Goal: Information Seeking & Learning: Understand process/instructions

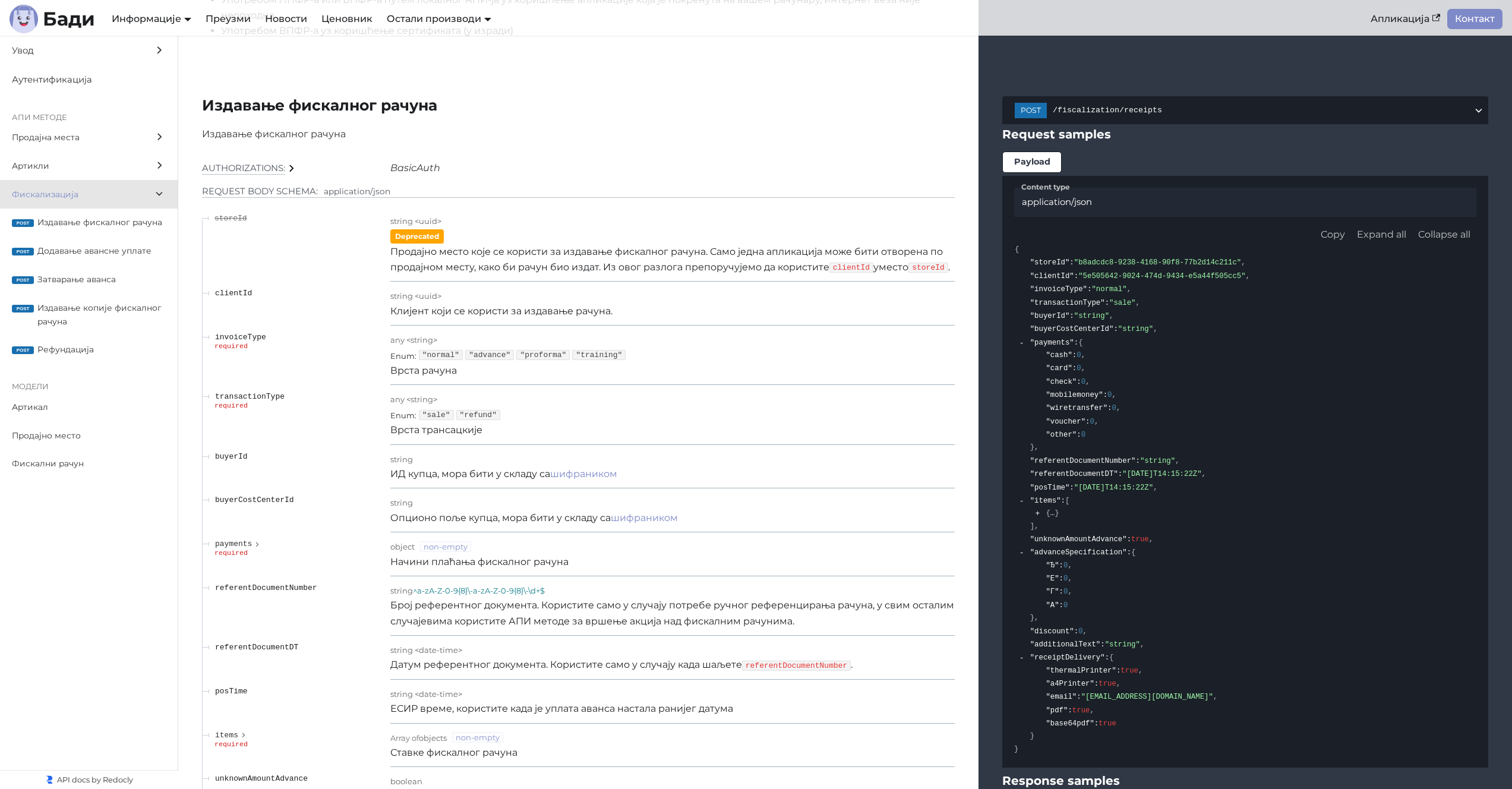
scroll to position [9815, 0]
click at [709, 402] on td "any < string > Enum : "sale" "refund" Врста трансацкије" at bounding box center [672, 414] width 564 height 60
click at [702, 406] on div "any < string >" at bounding box center [672, 397] width 564 height 16
click at [663, 378] on p "Врста рачуна" at bounding box center [672, 370] width 564 height 16
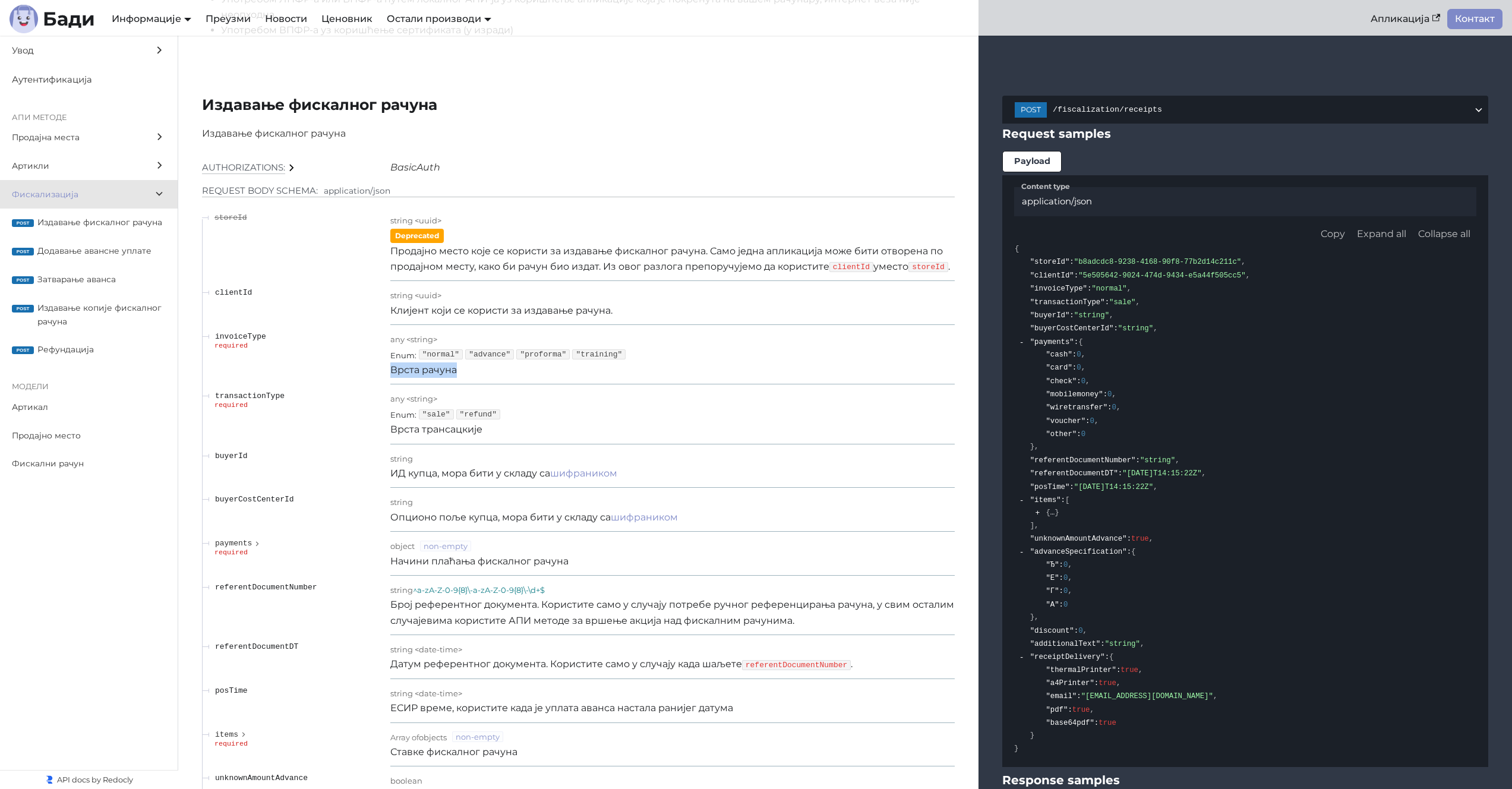
click at [663, 378] on p "Врста рачуна" at bounding box center [672, 370] width 564 height 16
click at [45, 283] on span "Затварање аванса" at bounding box center [101, 279] width 128 height 13
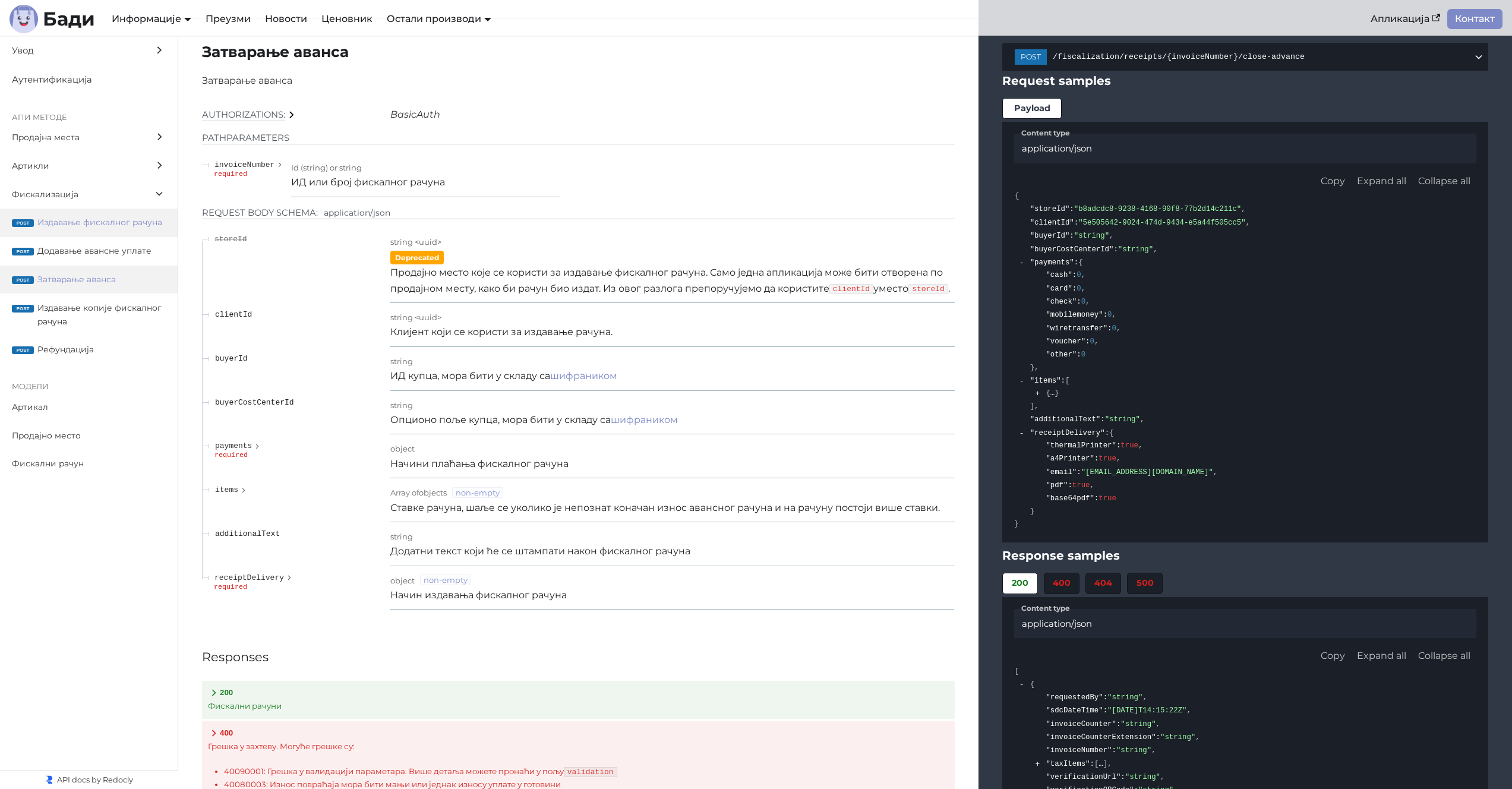
click at [94, 230] on label "post Издавање фискалног рачуна" at bounding box center [89, 223] width 178 height 28
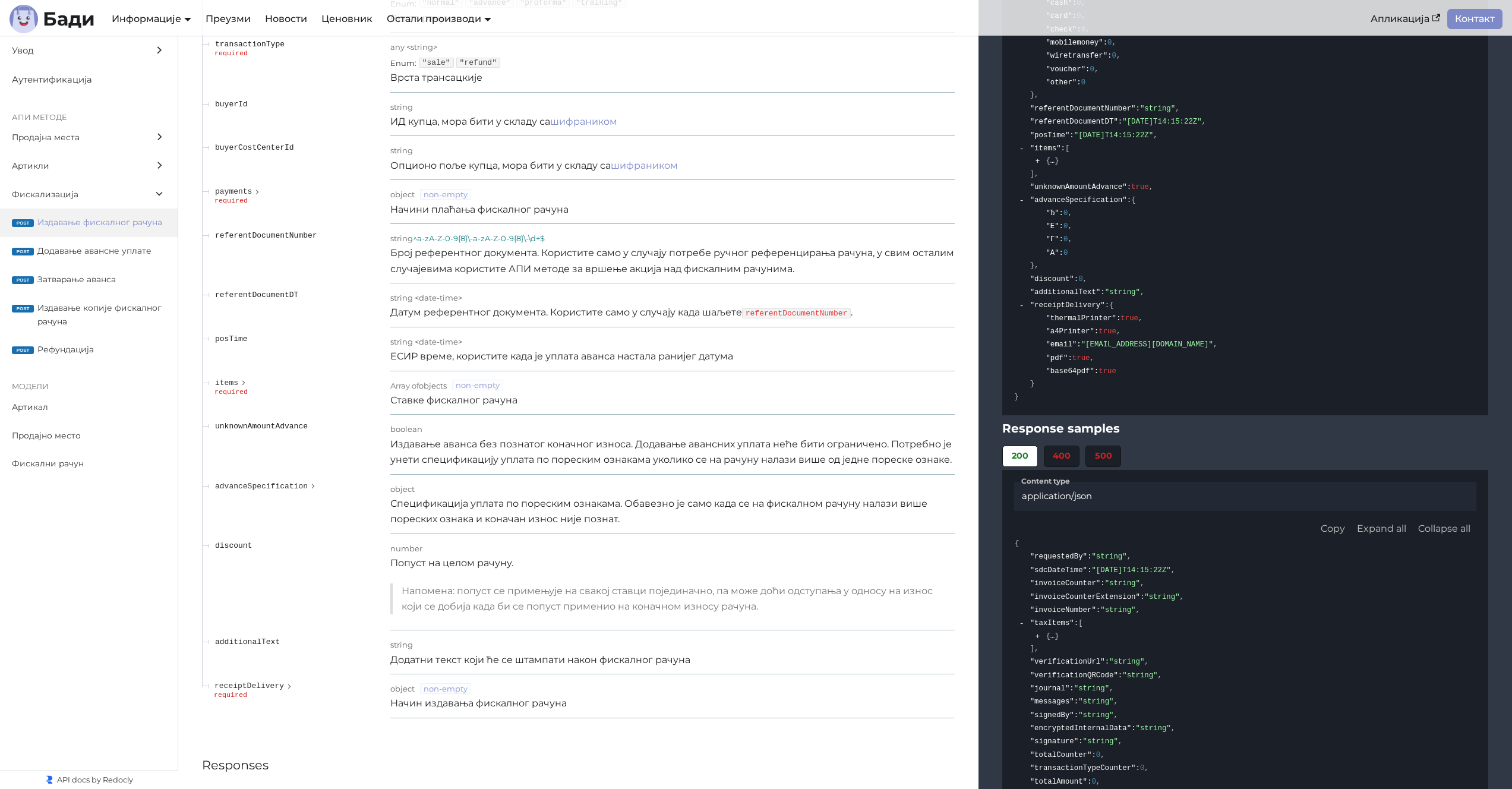
scroll to position [10170, 0]
click at [283, 487] on span "advanceSpecification" at bounding box center [261, 482] width 92 height 9
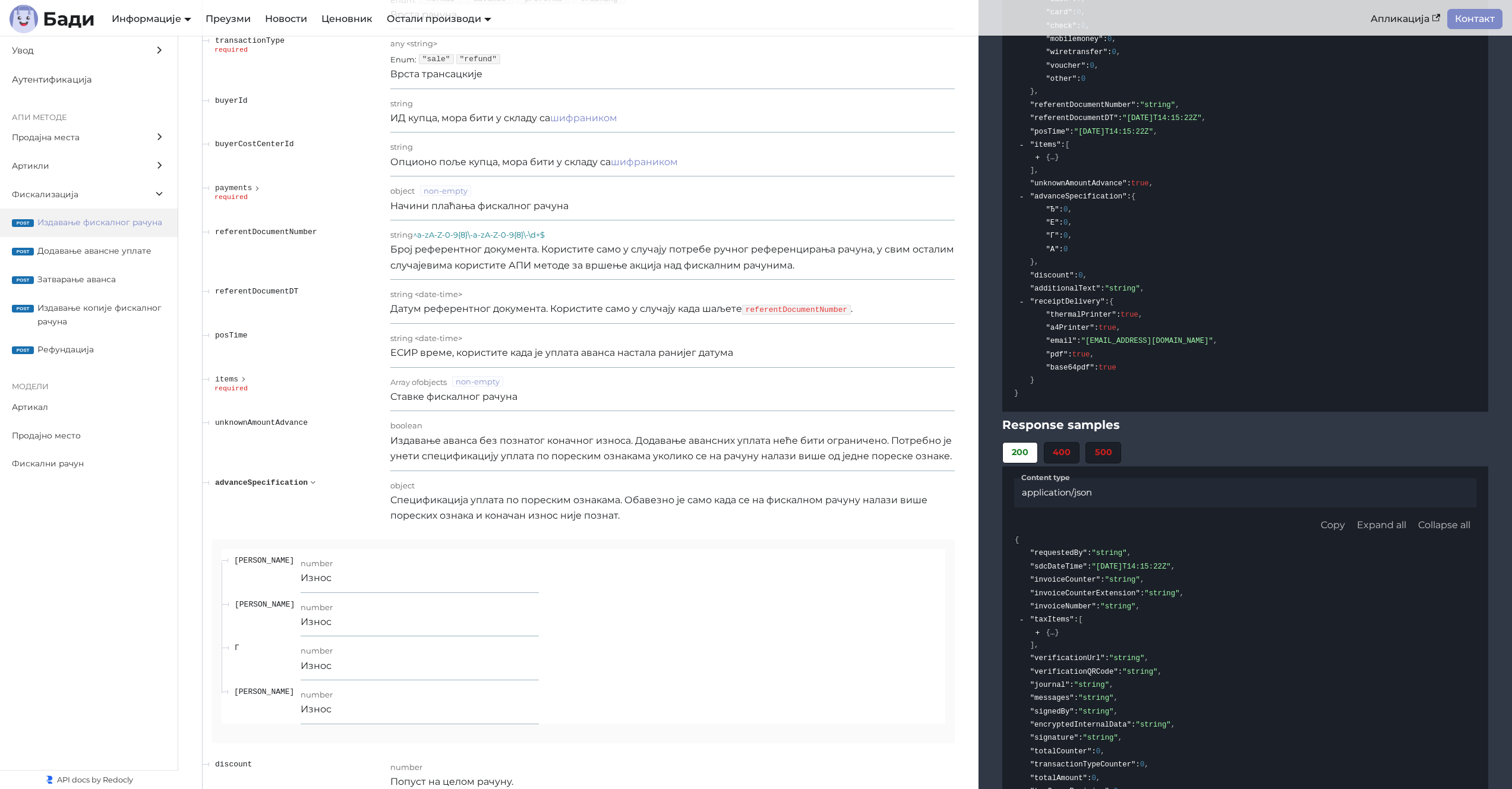
click at [283, 487] on span "advanceSpecification" at bounding box center [261, 482] width 92 height 9
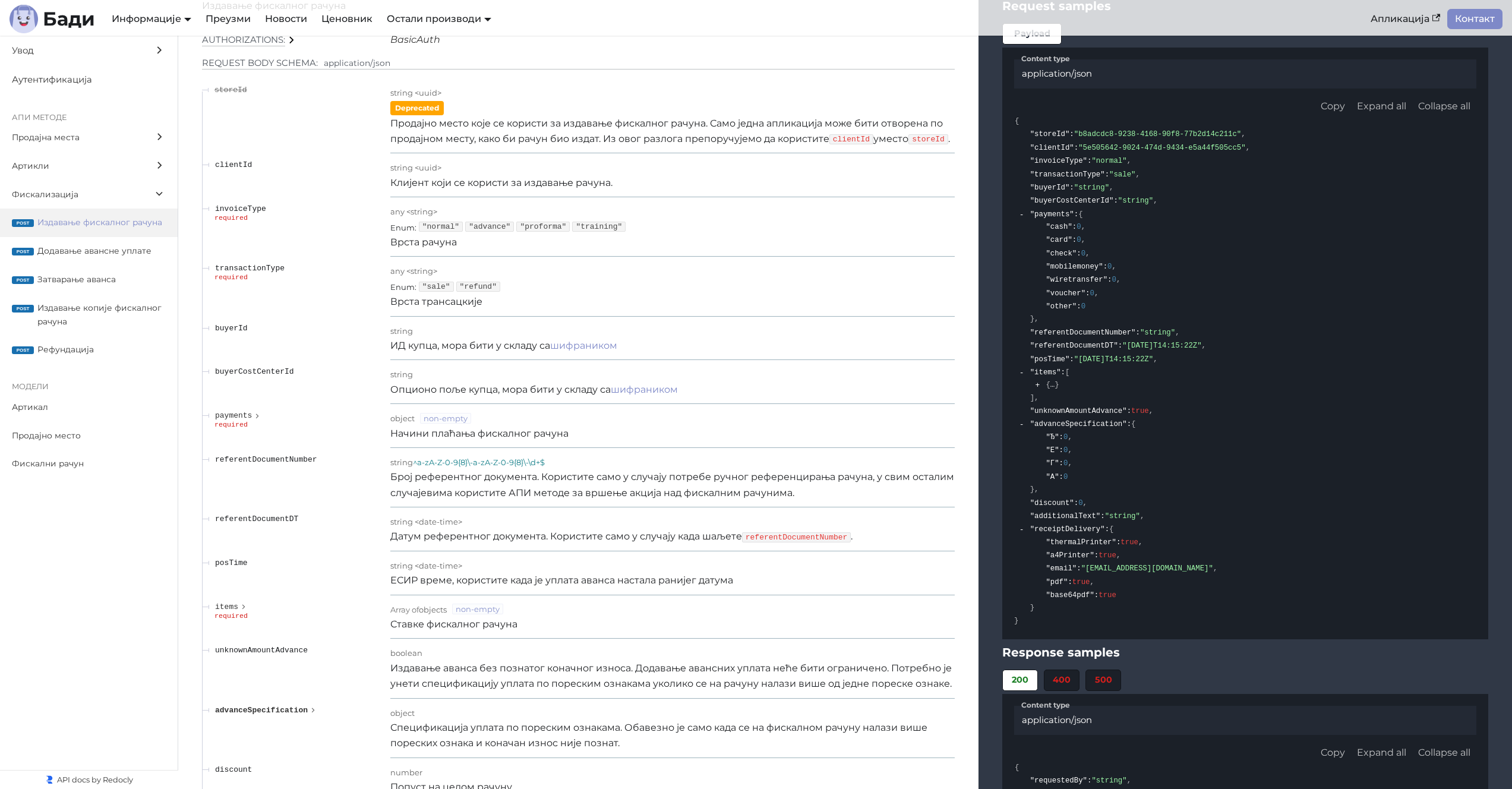
scroll to position [9941, 0]
click at [455, 692] on p "Издавање аванса без познатог коначног износа. Додавање авансних уплата неће бит…" at bounding box center [672, 678] width 564 height 31
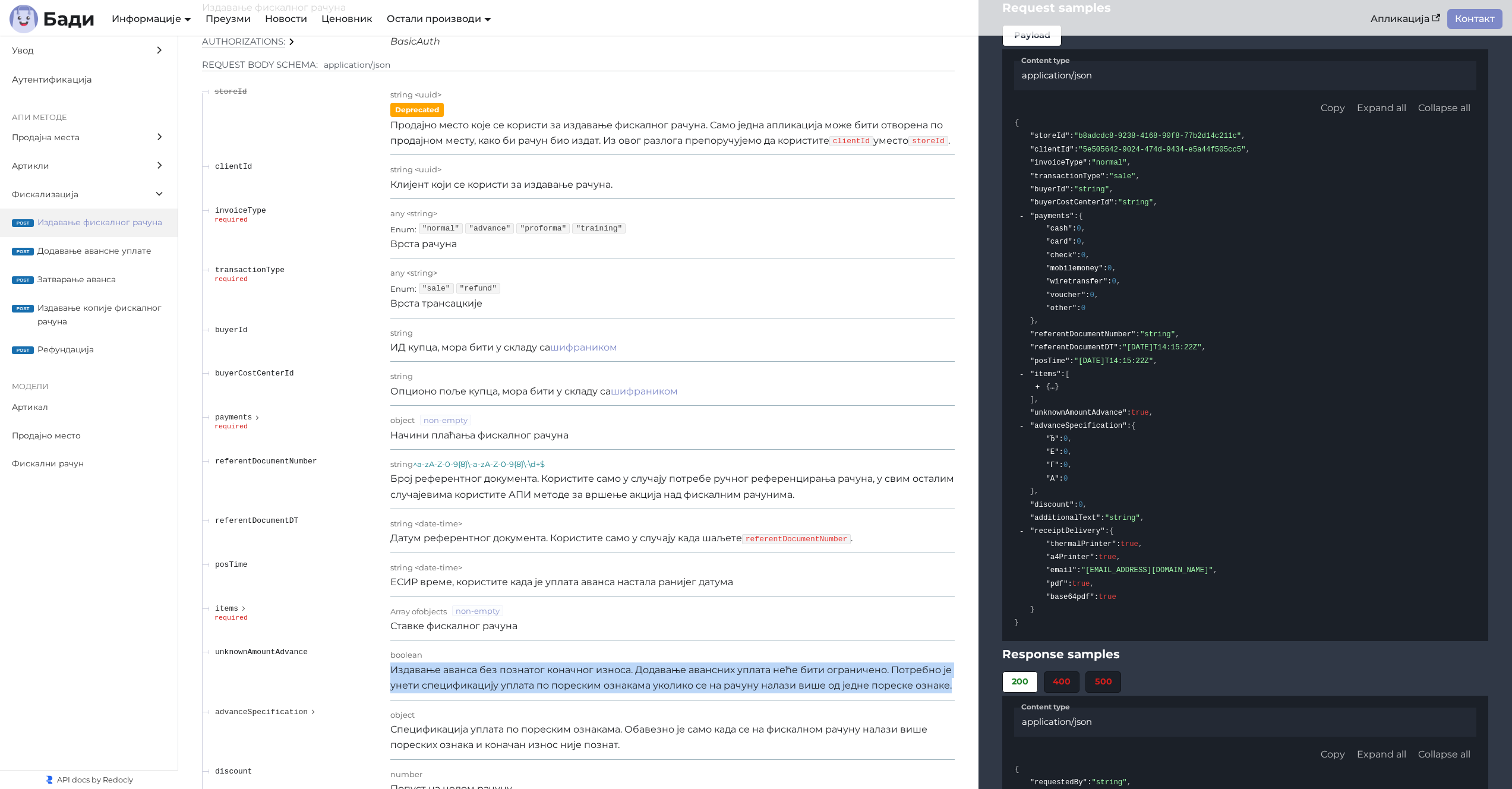
click at [455, 692] on p "Издавање аванса без познатог коначног износа. Додавање авансних уплата неће бит…" at bounding box center [672, 678] width 564 height 31
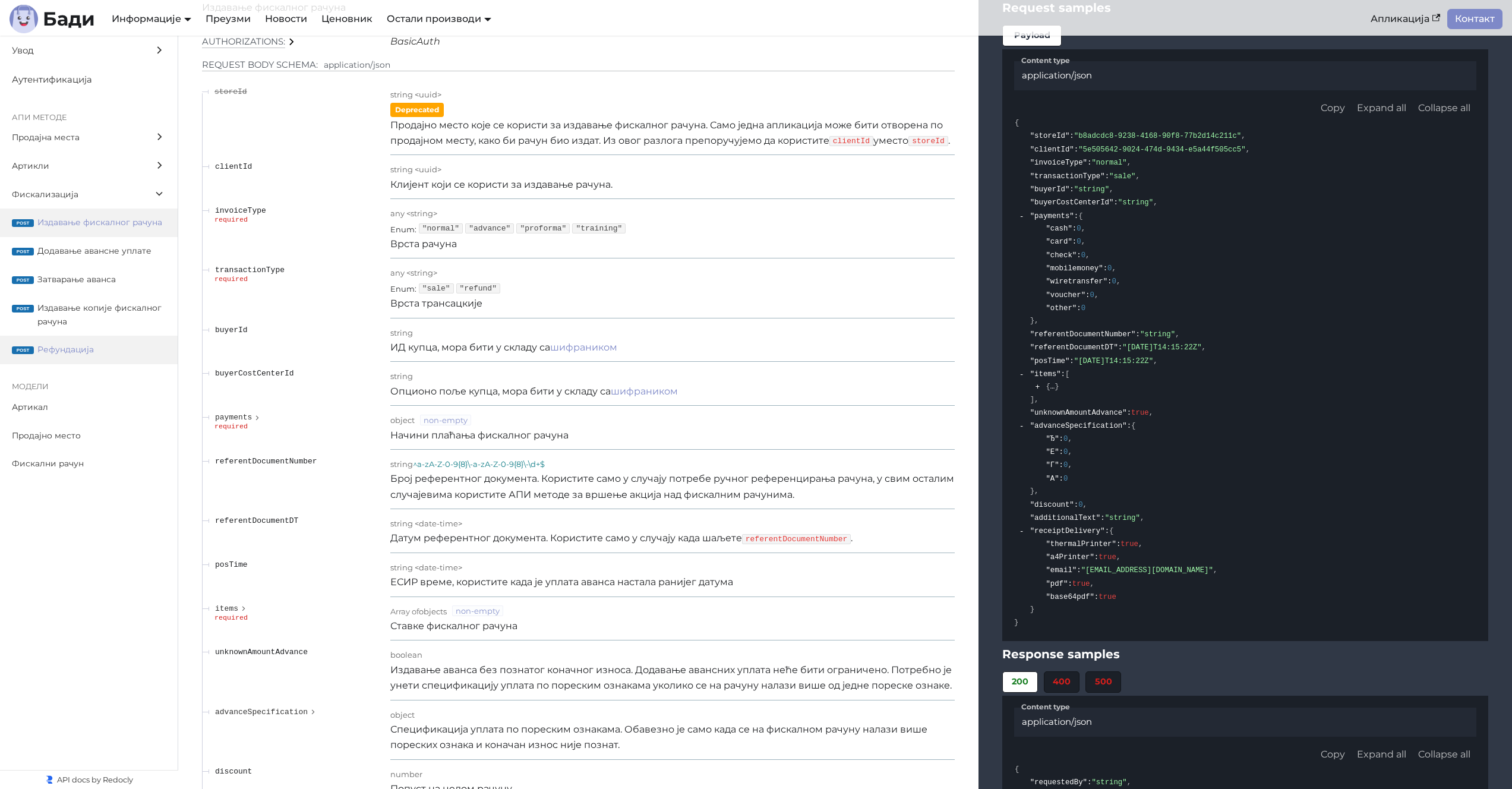
click at [61, 351] on span "Рефундација" at bounding box center [101, 349] width 128 height 13
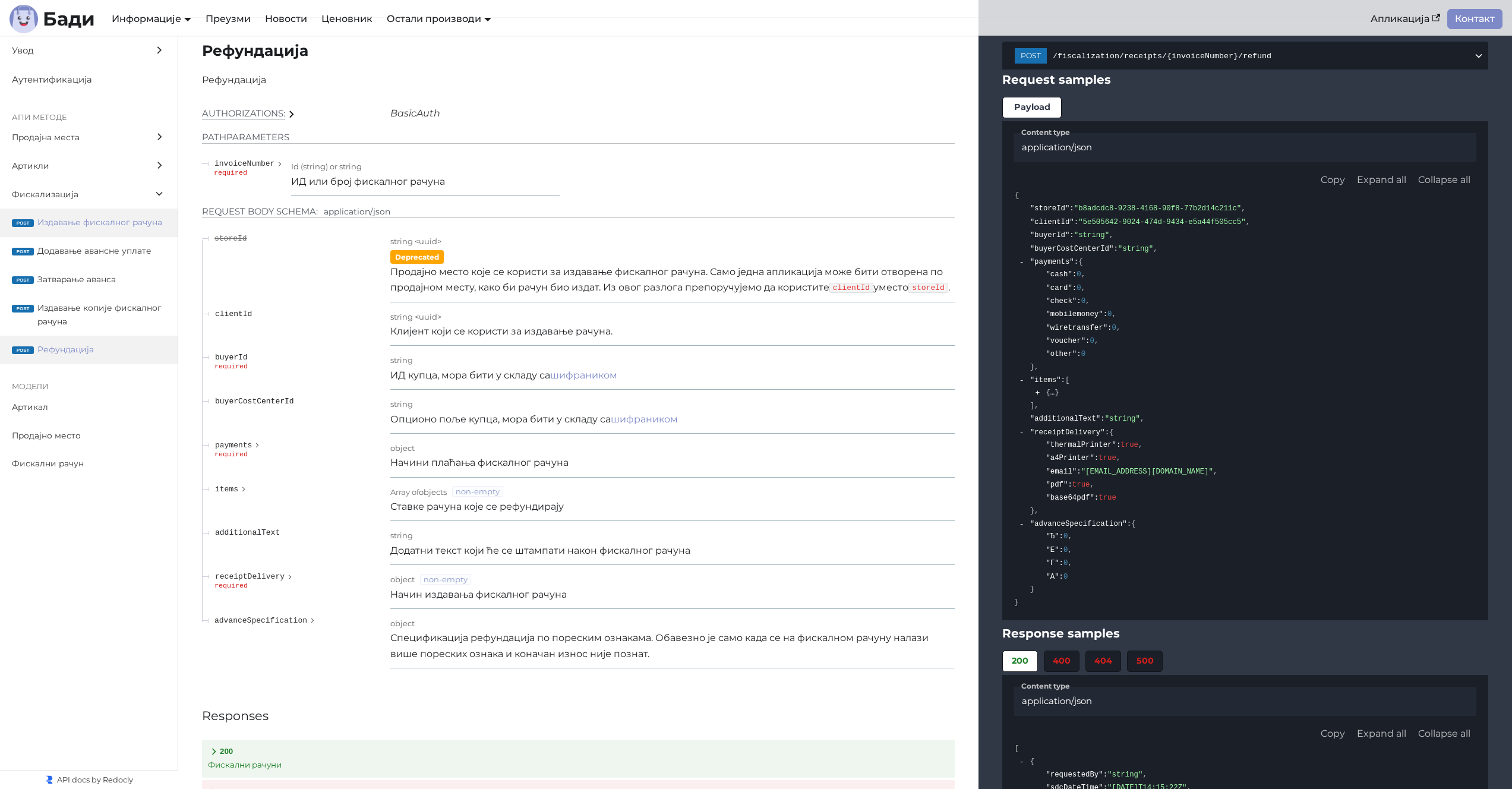
click at [105, 234] on label "post Издавање фискалног рачуна" at bounding box center [89, 223] width 178 height 28
